Goal: Transaction & Acquisition: Obtain resource

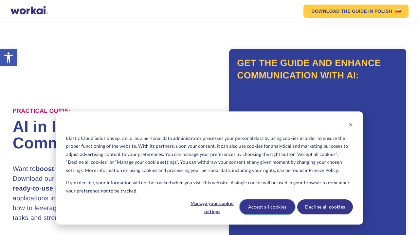
click at [274, 206] on button "Accept all cookies" at bounding box center [268, 207] width 56 height 15
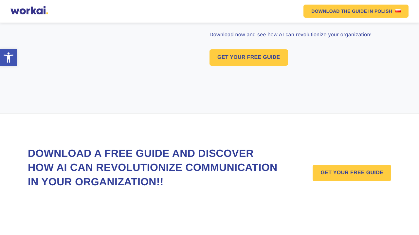
scroll to position [530, 0]
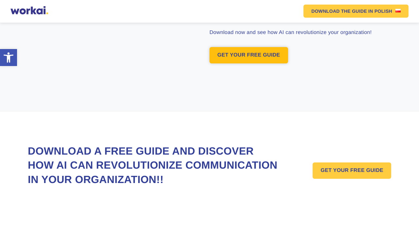
click at [235, 64] on link "GET YOUR FREE GUIDE" at bounding box center [249, 55] width 79 height 16
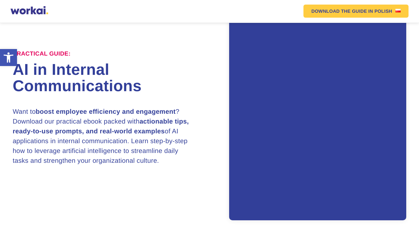
scroll to position [57, 0]
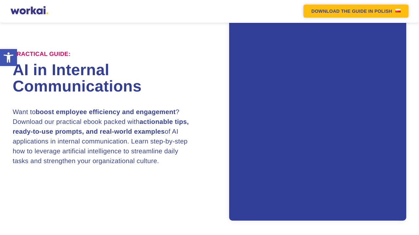
click at [349, 13] on em "DOWNLOAD THE GUIDE" at bounding box center [339, 11] width 56 height 5
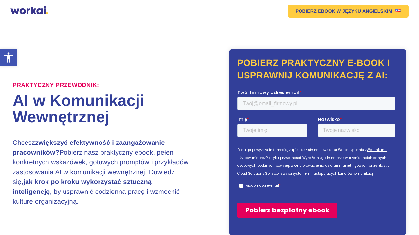
scroll to position [2, 0]
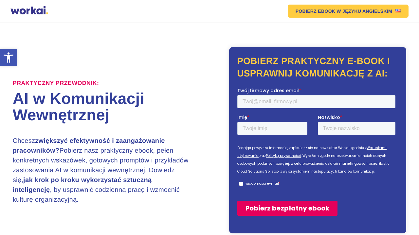
click at [263, 62] on h2 "Pobierz praktyczny e-book i usprawnij komunikację z AI:" at bounding box center [317, 67] width 161 height 25
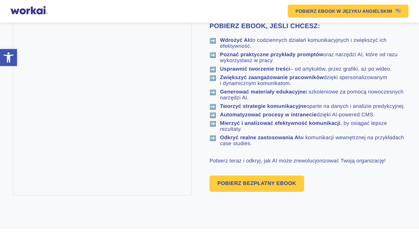
scroll to position [346, 0]
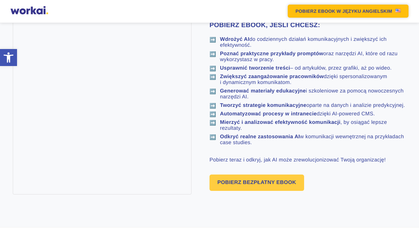
click at [311, 9] on em "POBIERZ EBOOK" at bounding box center [316, 11] width 40 height 5
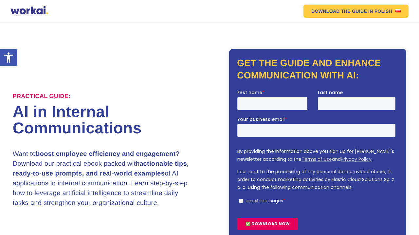
click at [311, 9] on link "DOWNLOAD THE GUIDE IN POLISH" at bounding box center [356, 11] width 105 height 13
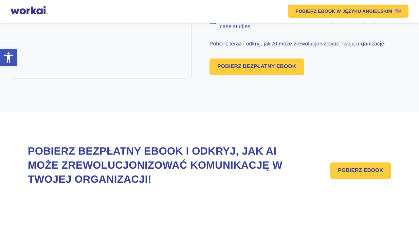
scroll to position [514, 0]
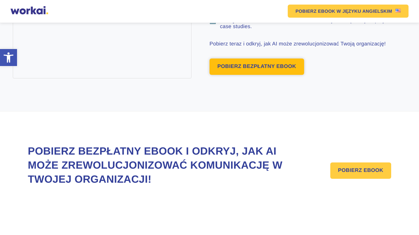
click at [227, 70] on link "POBIERZ BEZPŁATNY EBOOK" at bounding box center [257, 67] width 95 height 16
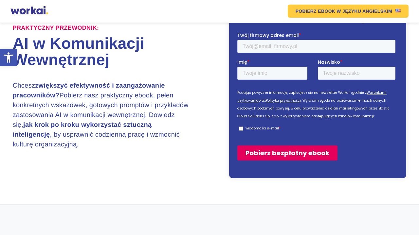
scroll to position [57, 0]
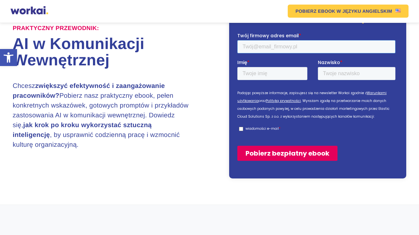
click at [267, 46] on input "Twój firmowy adres email *" at bounding box center [316, 46] width 158 height 13
type input "icsteamservice@gmail.com"
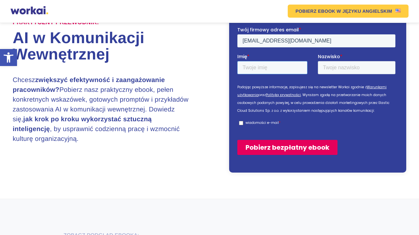
click at [274, 74] on input "Imię *" at bounding box center [272, 67] width 70 height 13
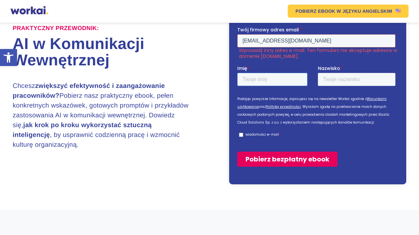
click at [274, 74] on input "Imię *" at bounding box center [272, 79] width 70 height 13
type input "Faruk"
click at [336, 81] on input "Nazwisko *" at bounding box center [357, 79] width 78 height 13
type input "Ahmed"
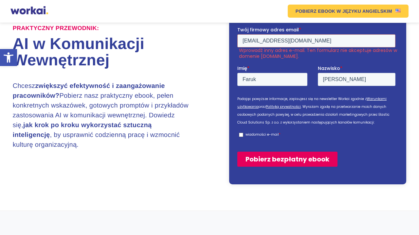
click at [267, 160] on input "Pobierz bezpłatny ebook" at bounding box center [287, 159] width 100 height 15
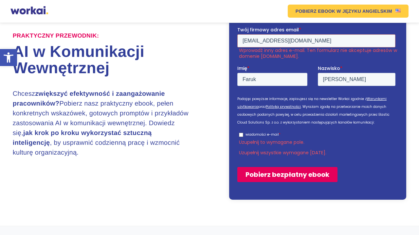
scroll to position [70, 0]
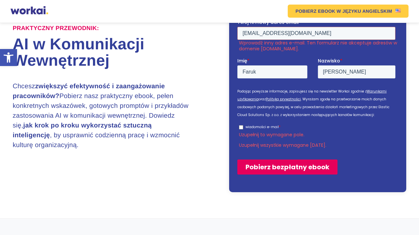
click at [243, 128] on input "wiadomości e-mail *" at bounding box center [241, 127] width 4 height 4
checkbox input "true"
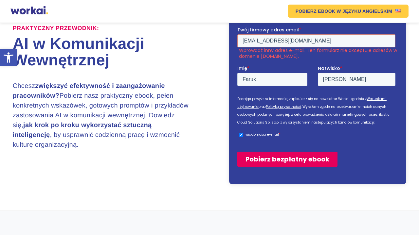
click at [266, 158] on input "Pobierz bezpłatny ebook" at bounding box center [287, 159] width 100 height 15
drag, startPoint x: 278, startPoint y: 42, endPoint x: 240, endPoint y: 43, distance: 38.0
click at [240, 43] on input "icsteamservice@gmail.com" at bounding box center [316, 40] width 158 height 13
click at [272, 42] on input "fahmed@gmail.com" at bounding box center [316, 40] width 158 height 13
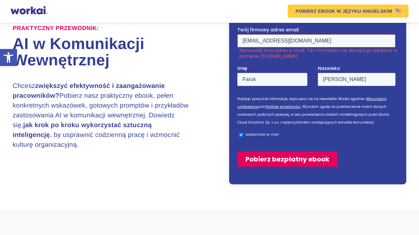
scroll to position [57, 0]
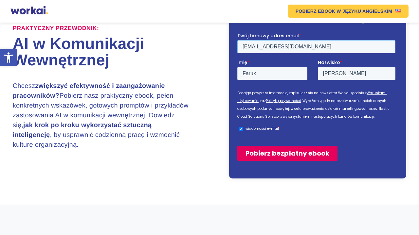
type input "fahmed@ics-ss.com"
click at [297, 151] on input "Pobierz bezpłatny ebook" at bounding box center [287, 153] width 100 height 15
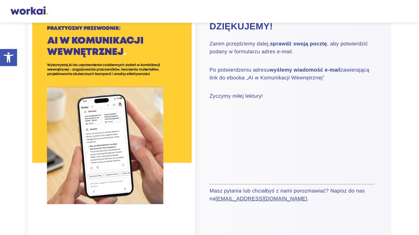
scroll to position [19, 0]
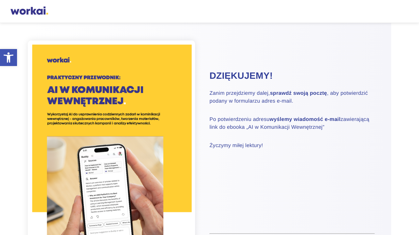
click at [125, 168] on img at bounding box center [111, 167] width 167 height 252
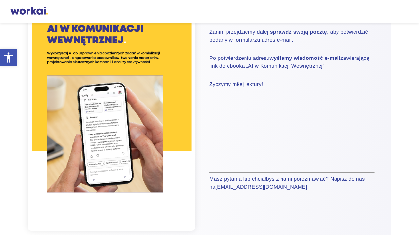
scroll to position [0, 0]
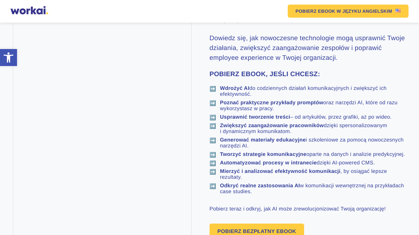
scroll to position [295, 0]
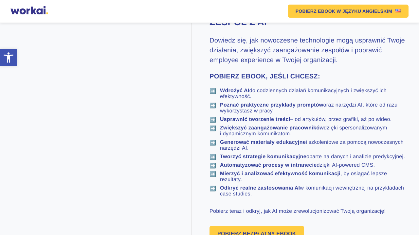
click at [165, 25] on div "ZOBACZ PODGLĄD EBOOKA: Usprawnij komunikację i zaangażuj zespół z AI Dowiedz si…" at bounding box center [210, 123] width 394 height 246
